Goal: Information Seeking & Learning: Learn about a topic

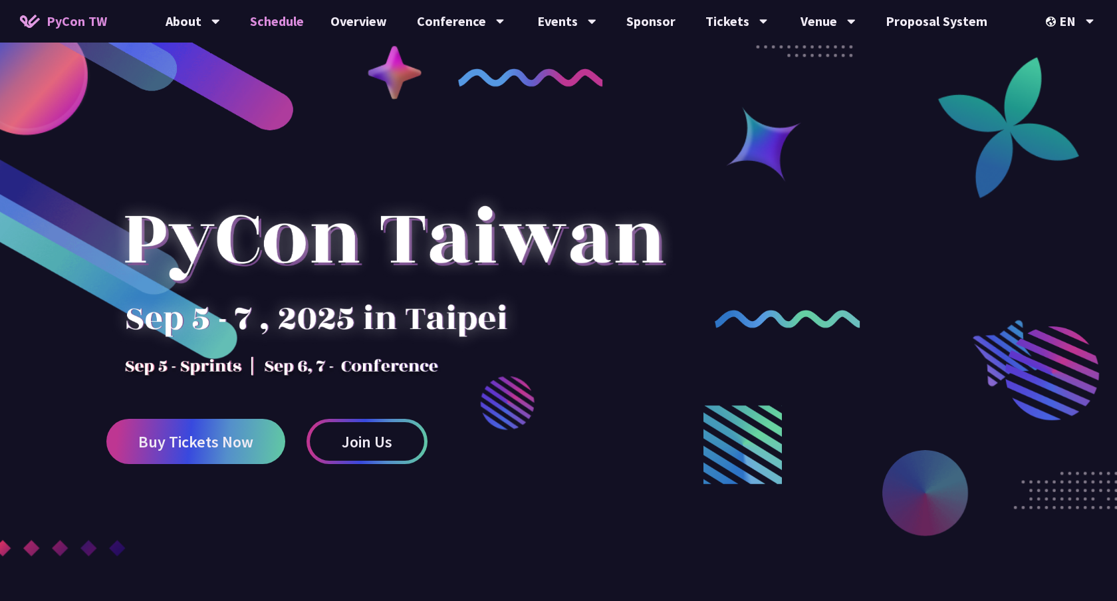
click at [273, 25] on link "Schedule" at bounding box center [277, 21] width 80 height 43
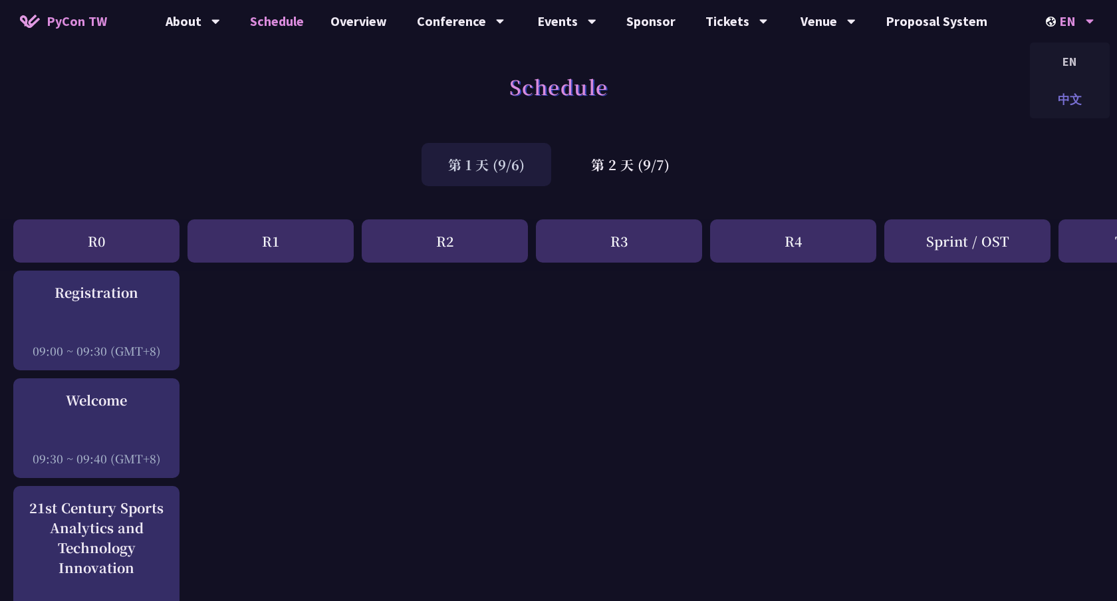
click at [1066, 88] on div "中文" at bounding box center [1069, 99] width 80 height 31
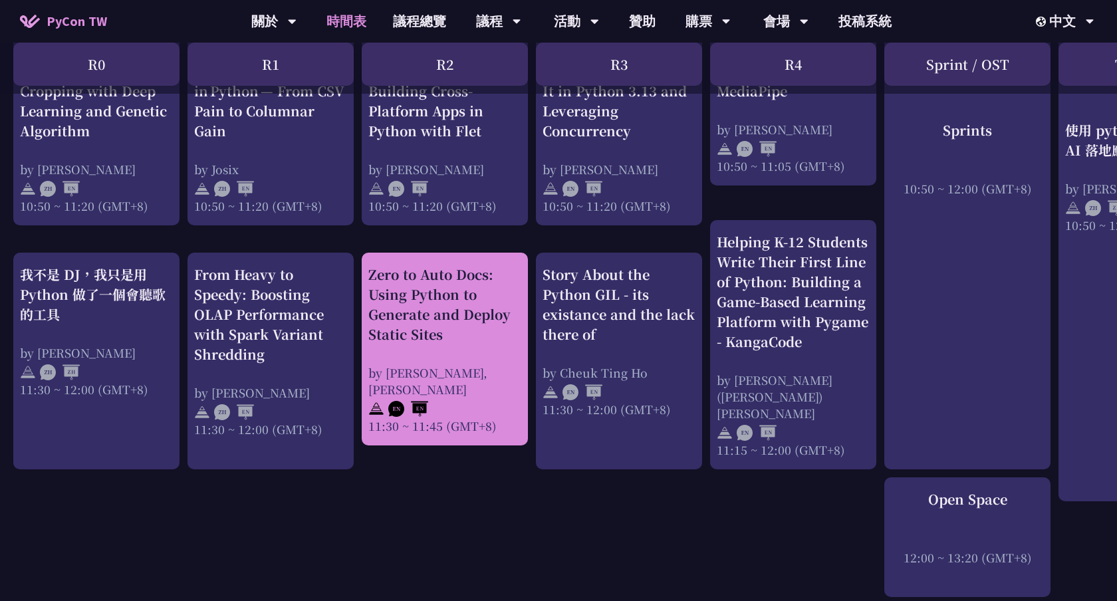
click at [432, 340] on div "Zero to Auto Docs: Using Python to Generate and Deploy Static Sites" at bounding box center [444, 305] width 153 height 80
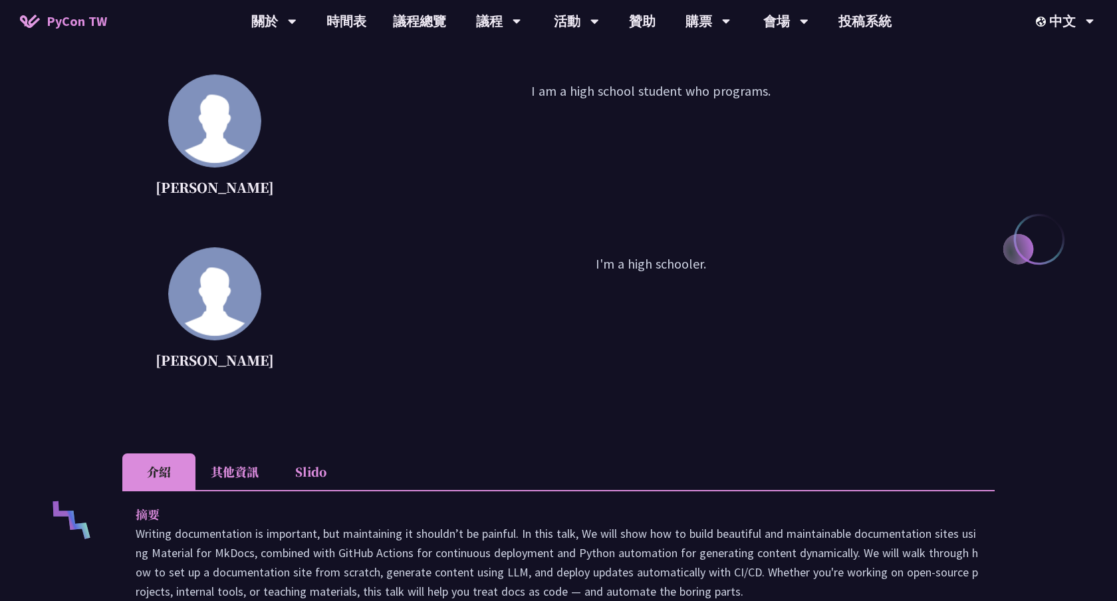
scroll to position [144, 0]
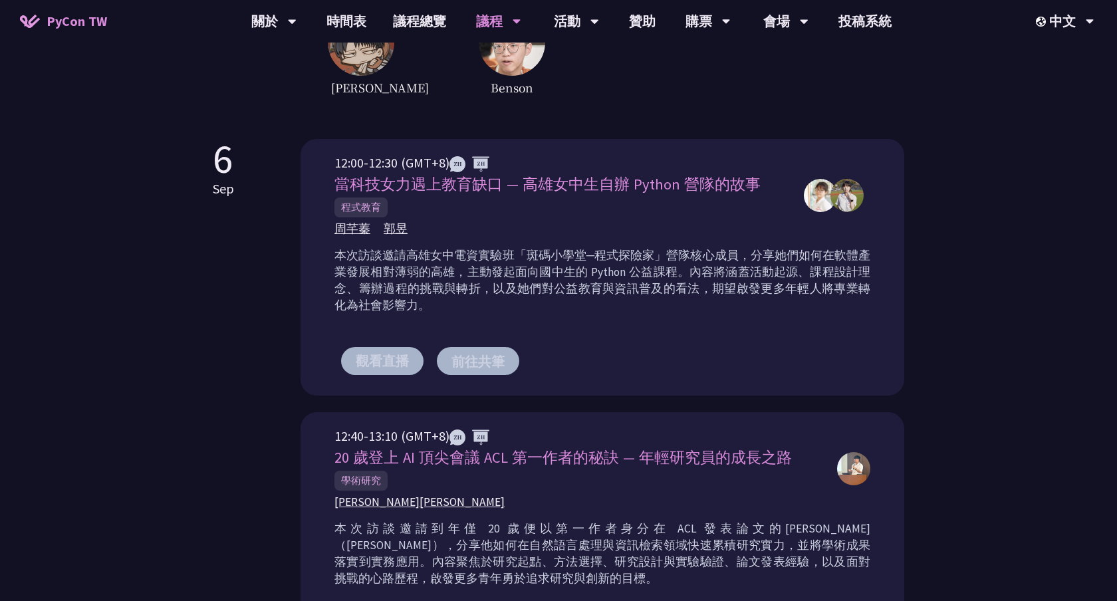
scroll to position [294, 0]
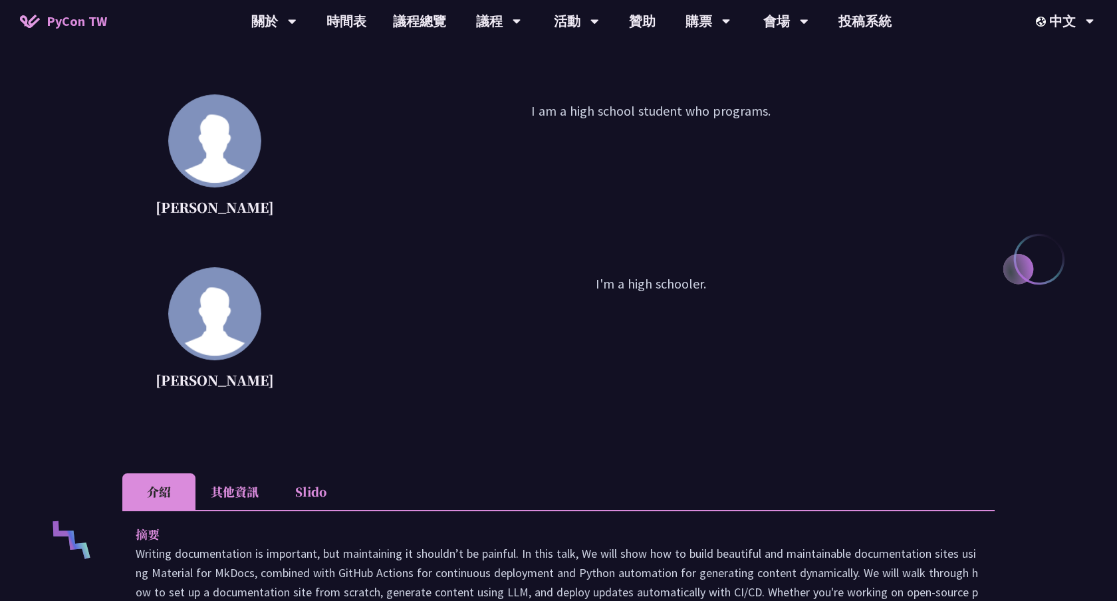
scroll to position [77, 0]
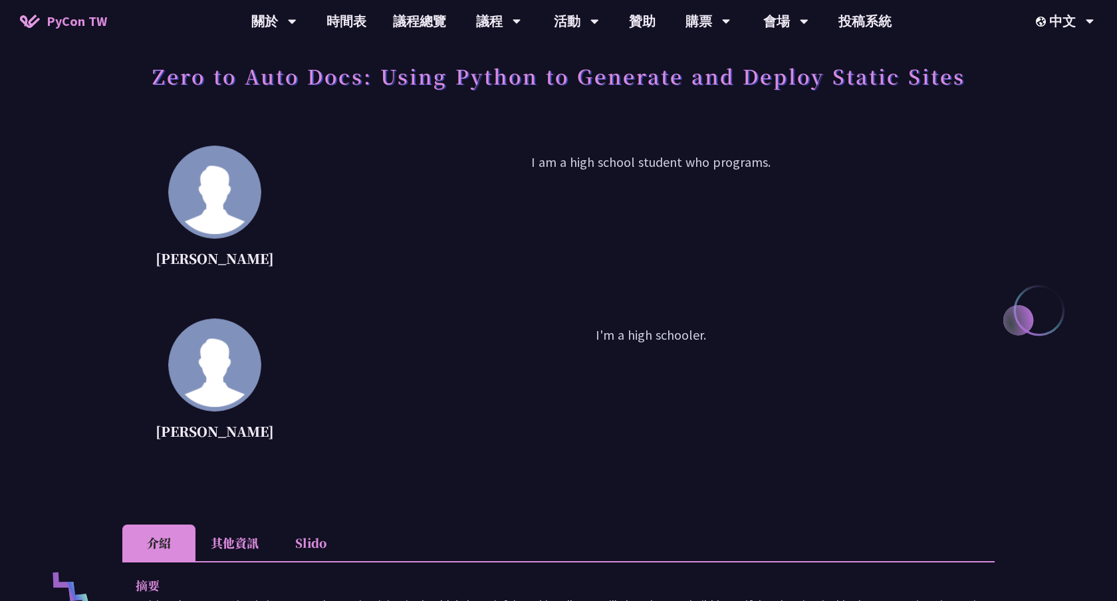
click at [233, 553] on li "其他資訊" at bounding box center [234, 542] width 78 height 37
click at [320, 538] on li "Slido" at bounding box center [310, 542] width 73 height 37
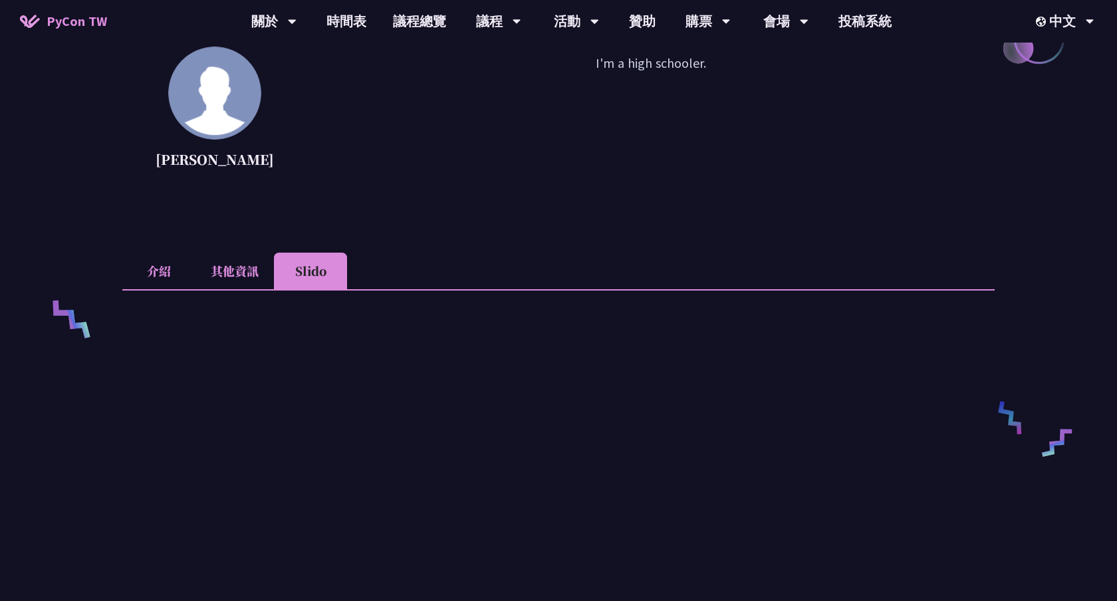
scroll to position [318, 0]
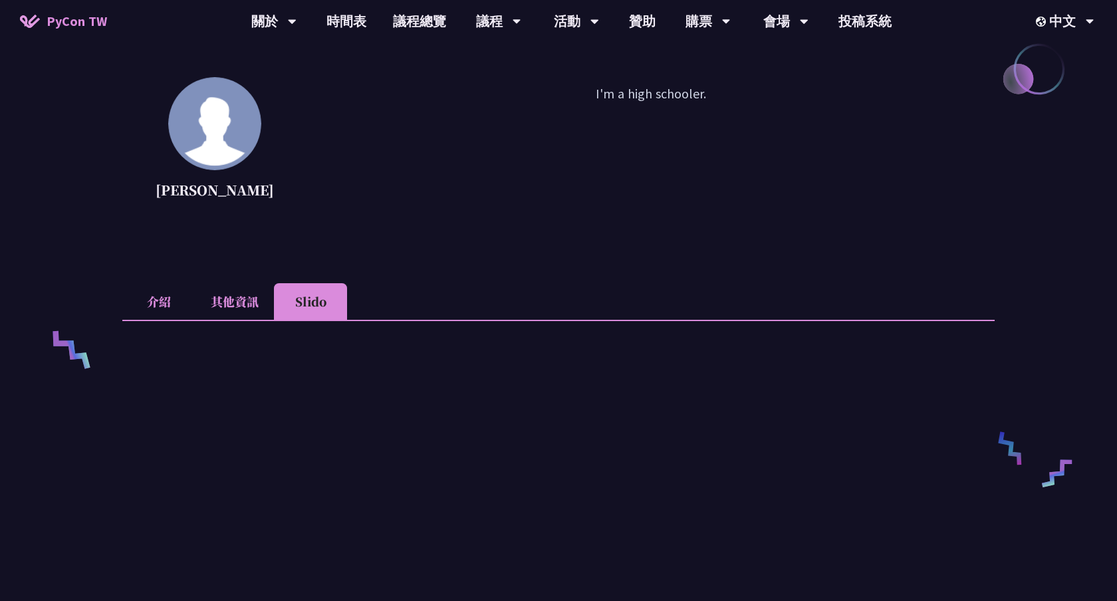
click at [179, 296] on li "介紹" at bounding box center [158, 301] width 73 height 37
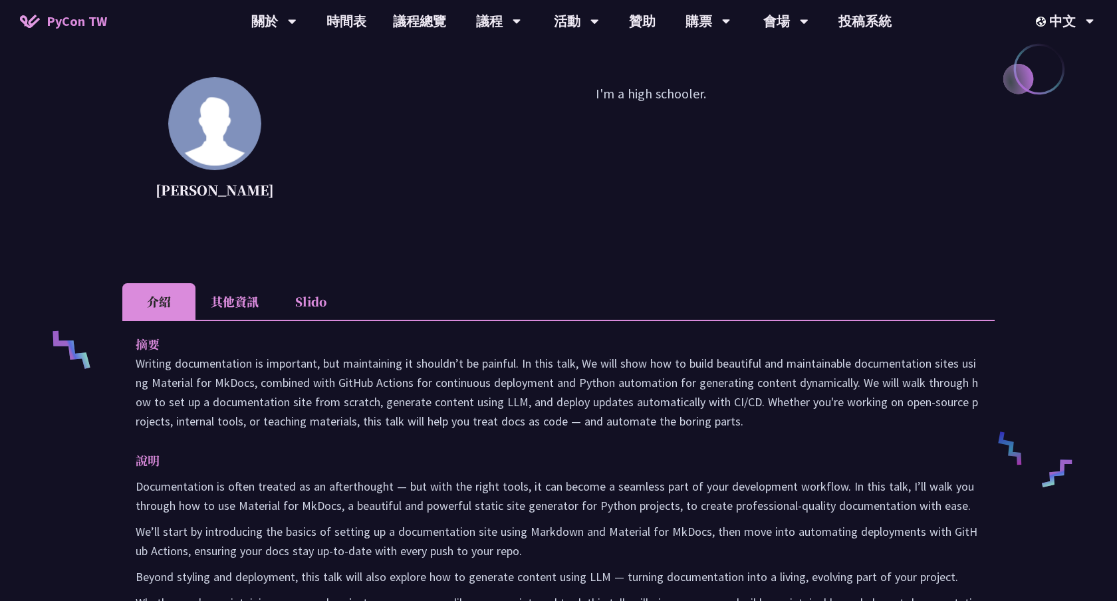
click at [743, 228] on div "Daniel Gau I am a high school student who programs. Tiffany Gau I'm a high scho…" at bounding box center [558, 77] width 872 height 346
